Goal: Task Accomplishment & Management: Use online tool/utility

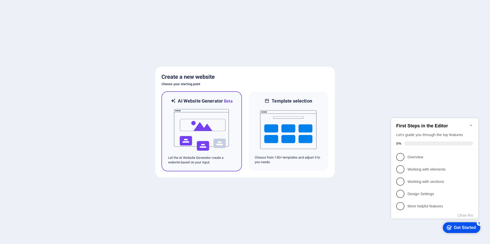
click at [200, 124] on img at bounding box center [201, 129] width 56 height 51
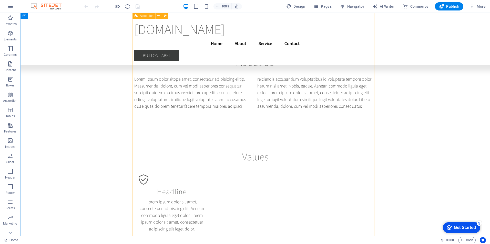
scroll to position [2692, 0]
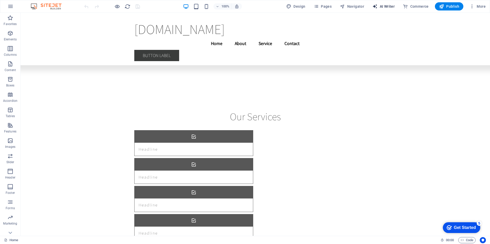
click at [292, 24] on button "AI Writer" at bounding box center [282, 30] width 21 height 12
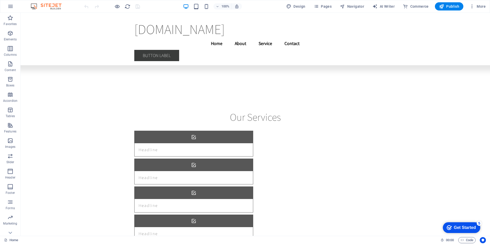
select select "English"
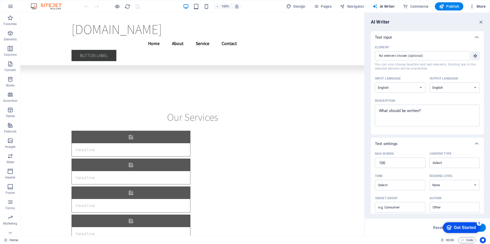
click at [0, 0] on span "More" at bounding box center [0, 0] width 0 height 0
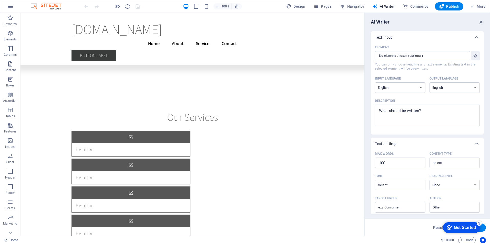
click at [230, 24] on span "AI Writer" at bounding box center [219, 30] width 21 height 12
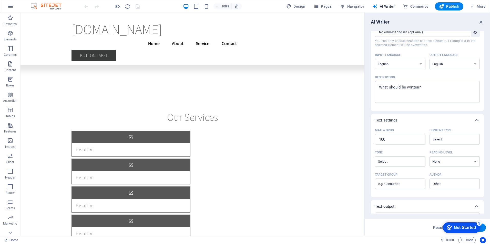
scroll to position [0, 0]
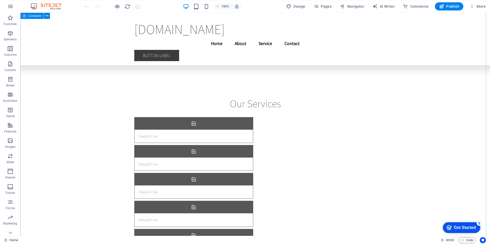
scroll to position [2509, 0]
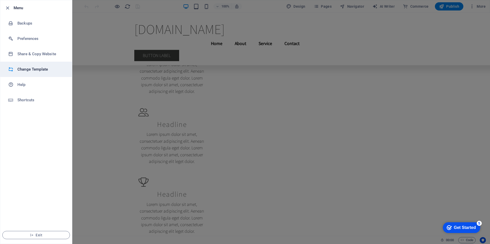
click at [41, 69] on h6 "Change Template" at bounding box center [40, 69] width 47 height 6
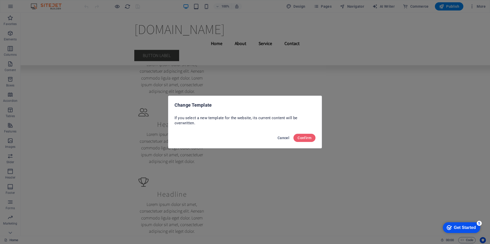
click at [276, 136] on button "Cancel" at bounding box center [283, 138] width 16 height 8
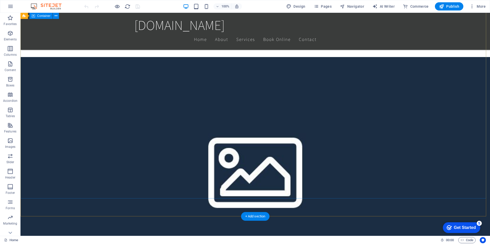
scroll to position [297, 0]
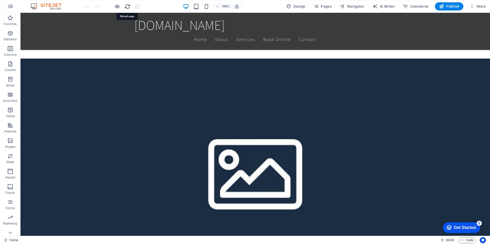
click at [0, 0] on icon "reload" at bounding box center [0, 0] width 0 height 0
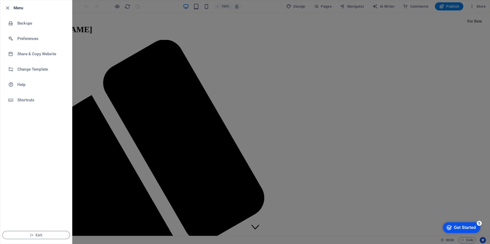
scroll to position [0, 0]
click at [0, 0] on div at bounding box center [0, 0] width 0 height 0
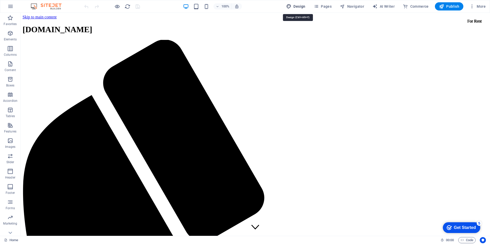
select select "rem"
select select "200"
select select "px"
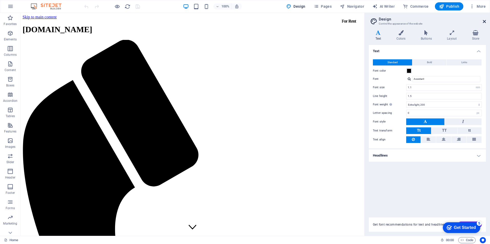
click at [484, 20] on icon at bounding box center [483, 21] width 3 height 4
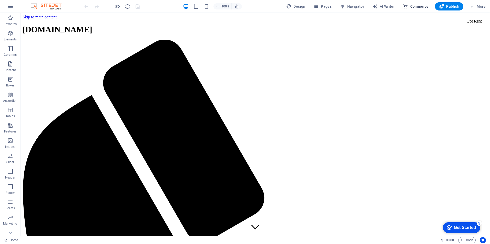
click at [414, 5] on span "Commerce" at bounding box center [416, 6] width 26 height 5
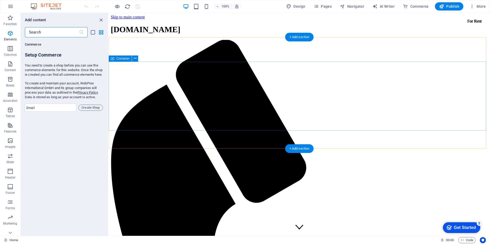
scroll to position [4935, 0]
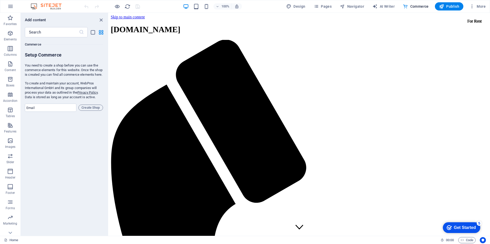
drag, startPoint x: 30, startPoint y: 67, endPoint x: 81, endPoint y: 83, distance: 53.0
click at [81, 83] on div "You need to create a shop before you can use the commerce elements for this web…" at bounding box center [64, 81] width 78 height 36
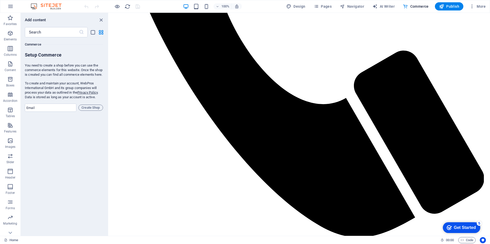
scroll to position [297, 0]
